Goal: Task Accomplishment & Management: Manage account settings

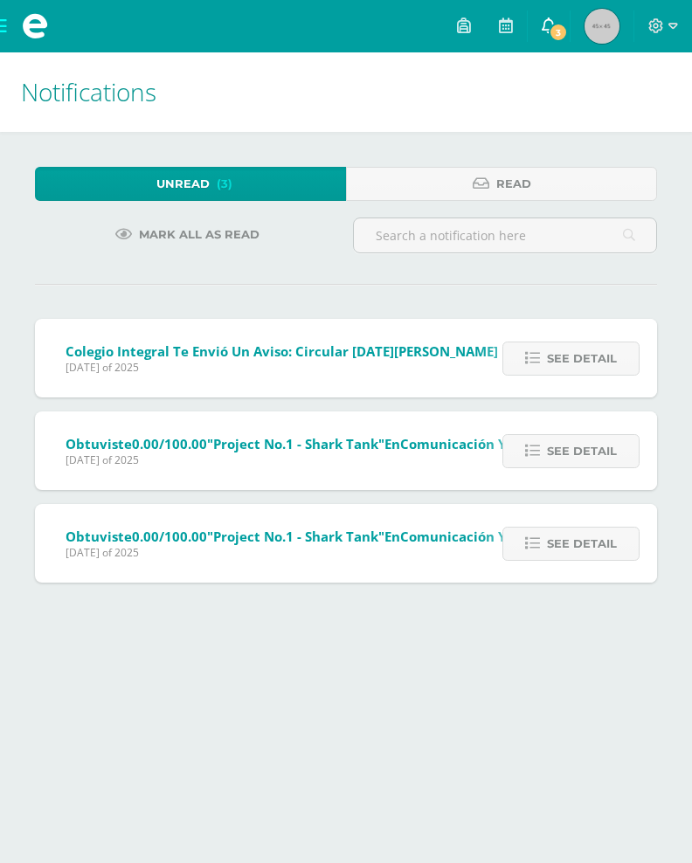
click at [542, 19] on icon at bounding box center [549, 25] width 14 height 16
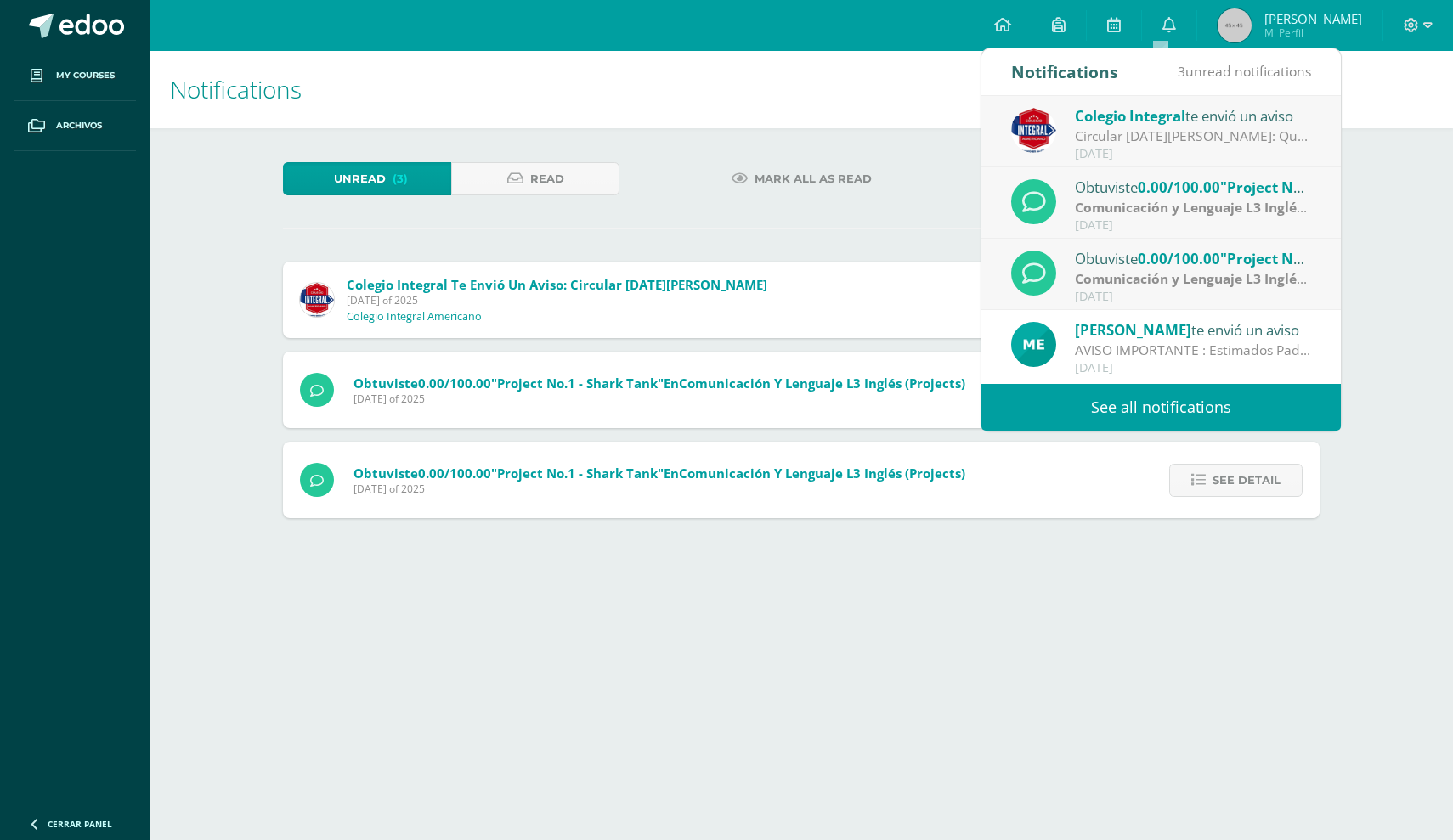
click at [672, 412] on link "See all notifications" at bounding box center [1161, 407] width 360 height 47
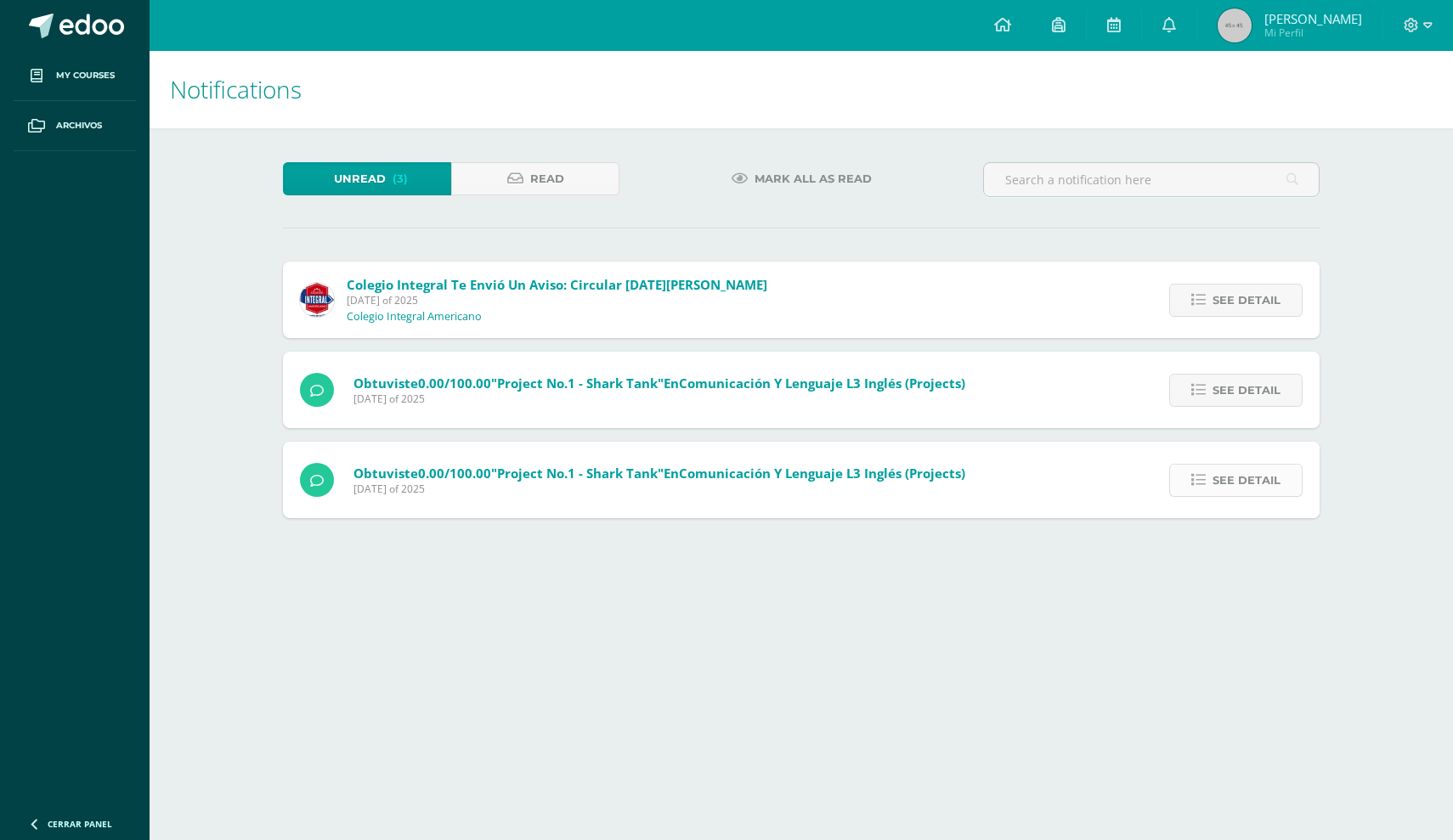
click at [1248, 496] on span "See detail" at bounding box center [1247, 480] width 68 height 31
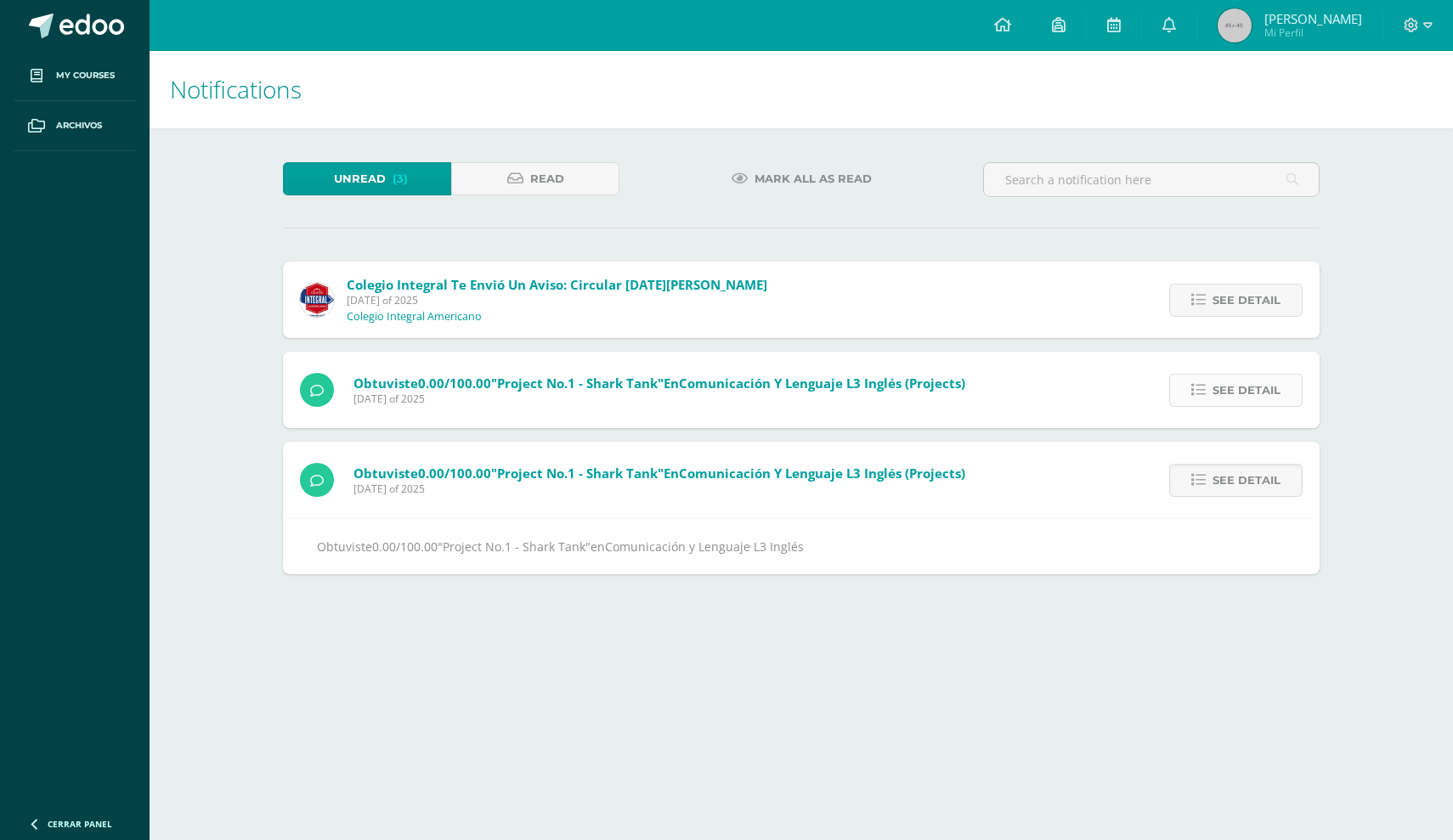
click at [1236, 406] on span "See detail" at bounding box center [1247, 390] width 68 height 31
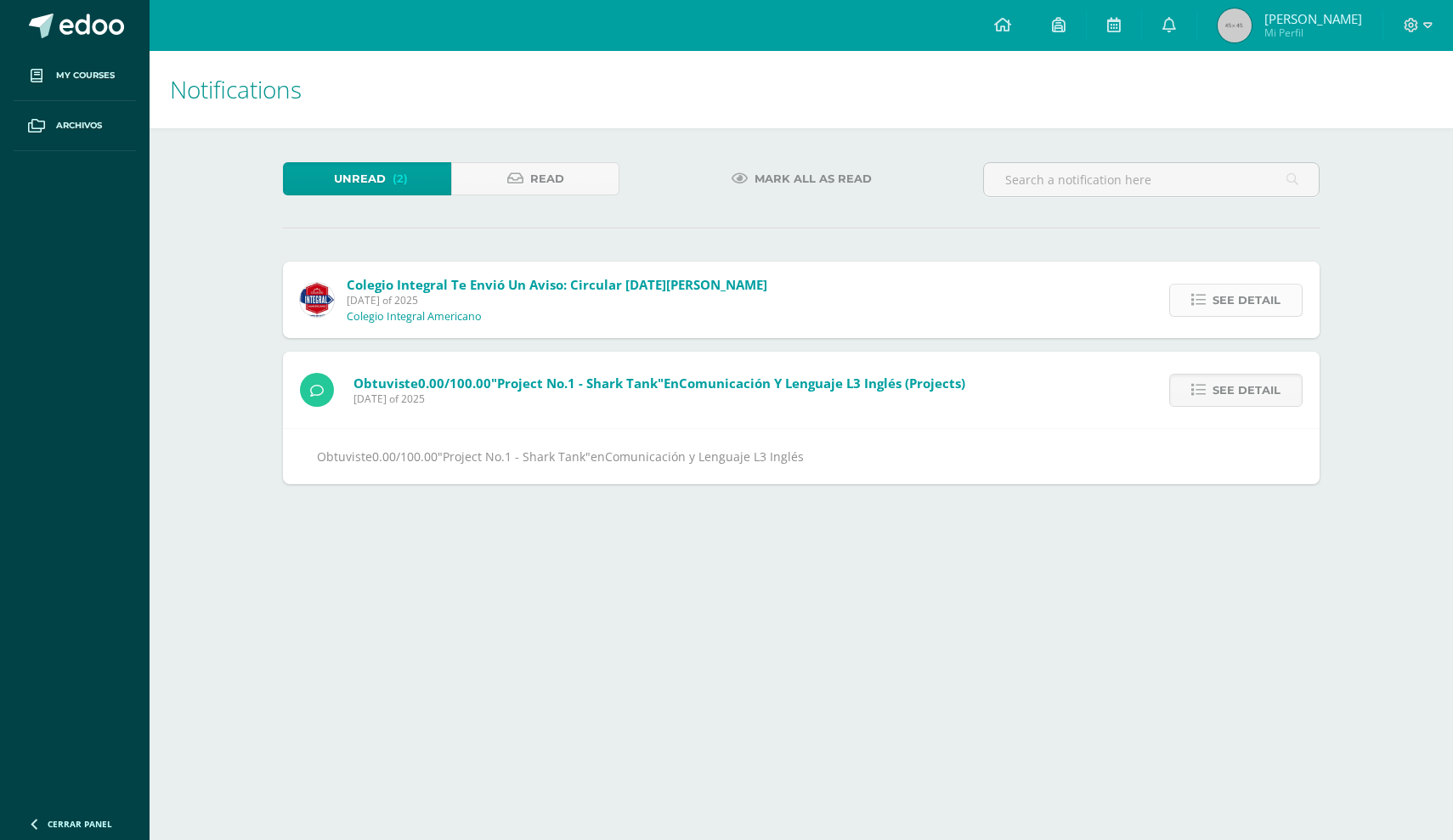
click at [1227, 313] on span "See detail" at bounding box center [1247, 300] width 68 height 31
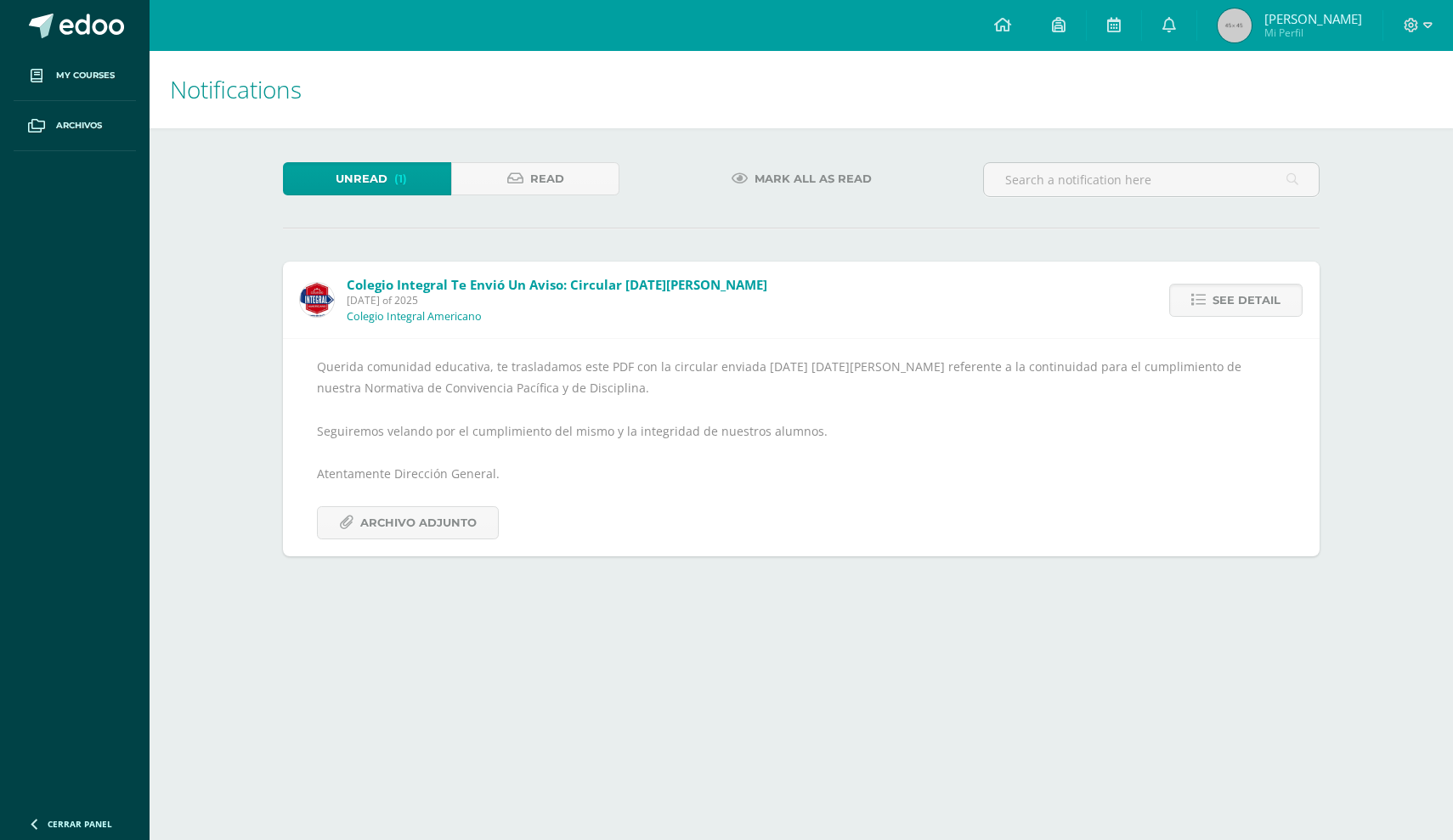
click at [407, 178] on span "(1)" at bounding box center [400, 179] width 13 height 31
click at [523, 180] on icon at bounding box center [515, 178] width 17 height 15
